Goal: Task Accomplishment & Management: Manage account settings

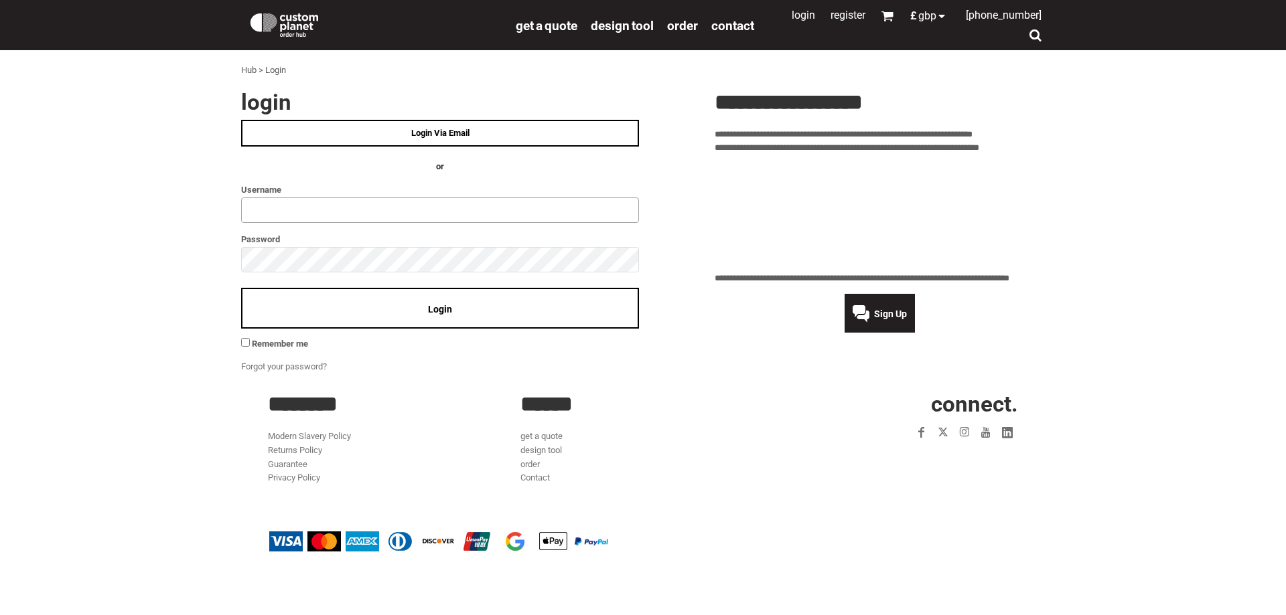
click at [454, 212] on input "text" at bounding box center [440, 210] width 398 height 25
type input "********"
click at [457, 319] on div "Login" at bounding box center [440, 308] width 398 height 41
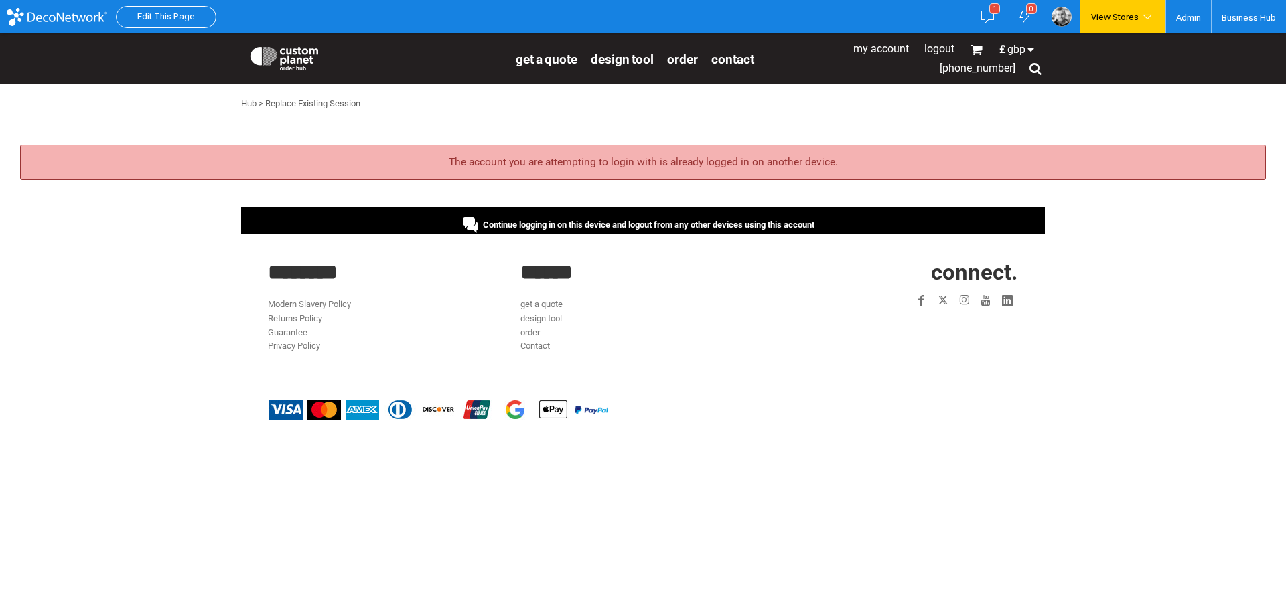
click at [538, 227] on span "Continue logging in on this device and logout from any other devices using this…" at bounding box center [648, 225] width 331 height 10
